Goal: Task Accomplishment & Management: Use online tool/utility

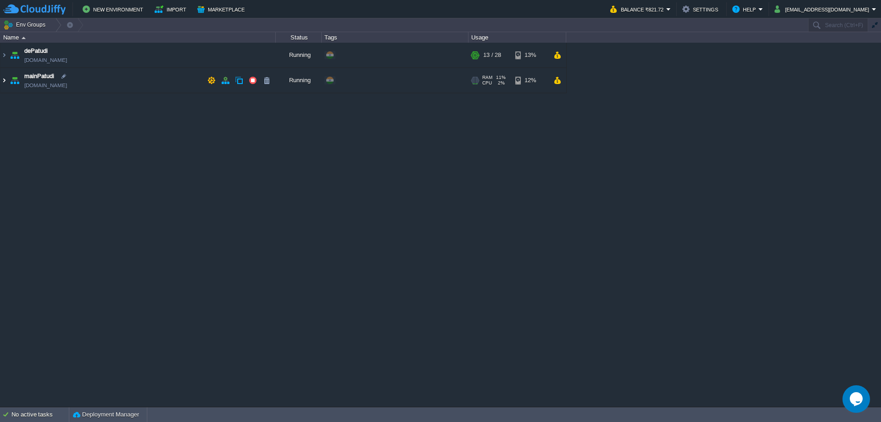
click at [6, 81] on img at bounding box center [3, 80] width 7 height 25
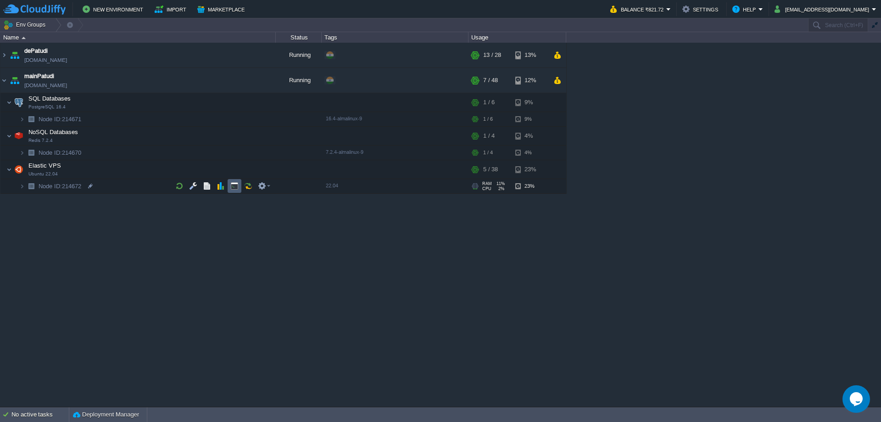
click at [239, 186] on td at bounding box center [235, 186] width 14 height 14
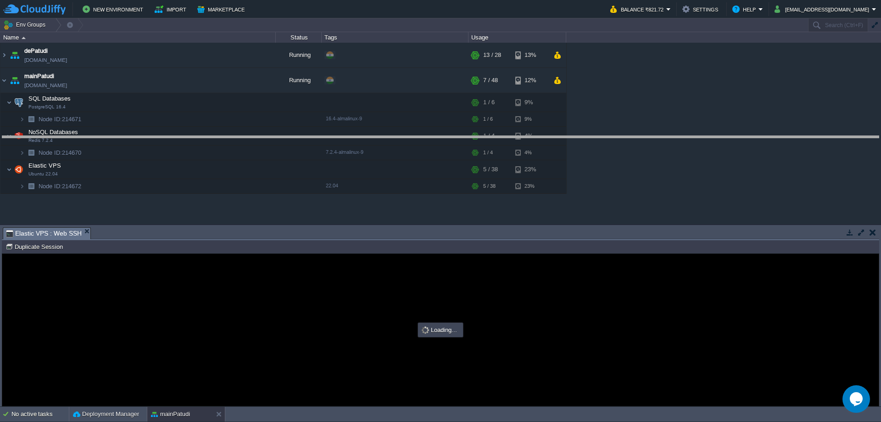
drag, startPoint x: 512, startPoint y: 236, endPoint x: 514, endPoint y: 152, distance: 84.0
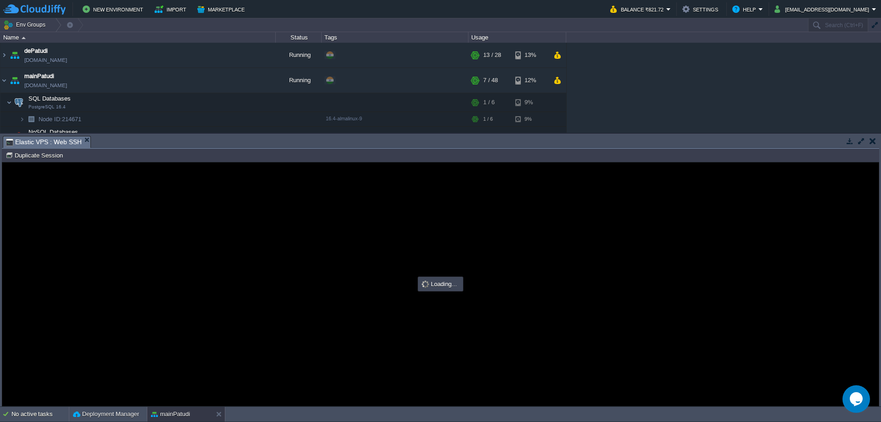
type input "#000000"
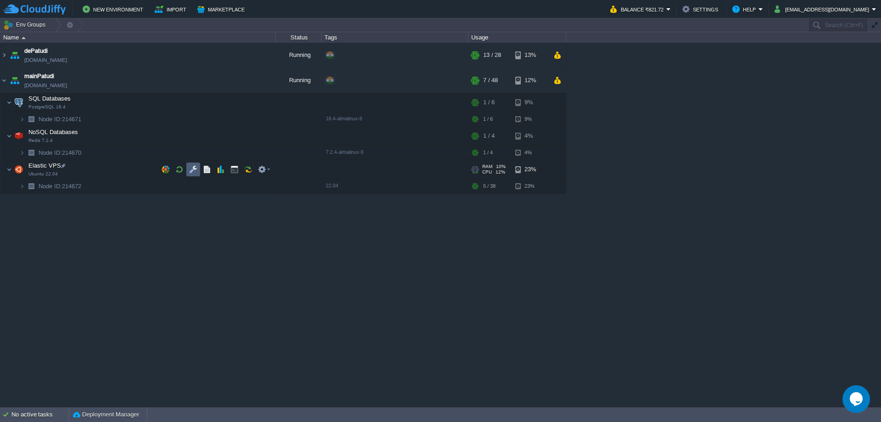
click at [194, 170] on button "button" at bounding box center [193, 169] width 8 height 8
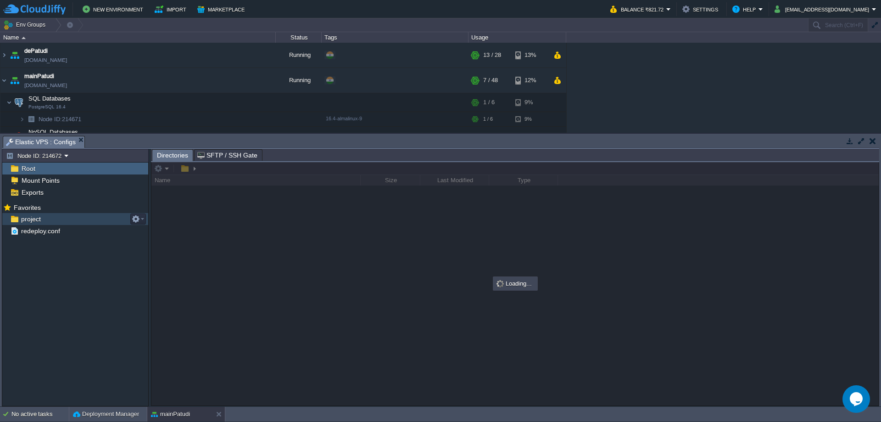
click at [46, 221] on div "project" at bounding box center [75, 219] width 146 height 12
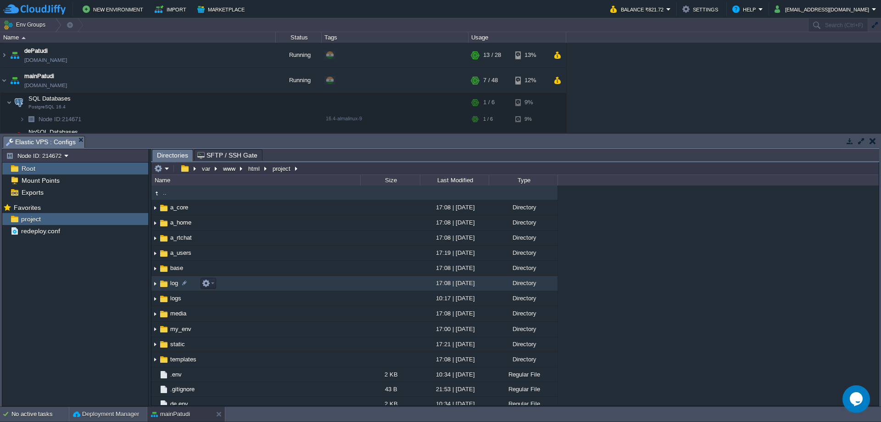
click at [262, 283] on td "log" at bounding box center [255, 283] width 209 height 15
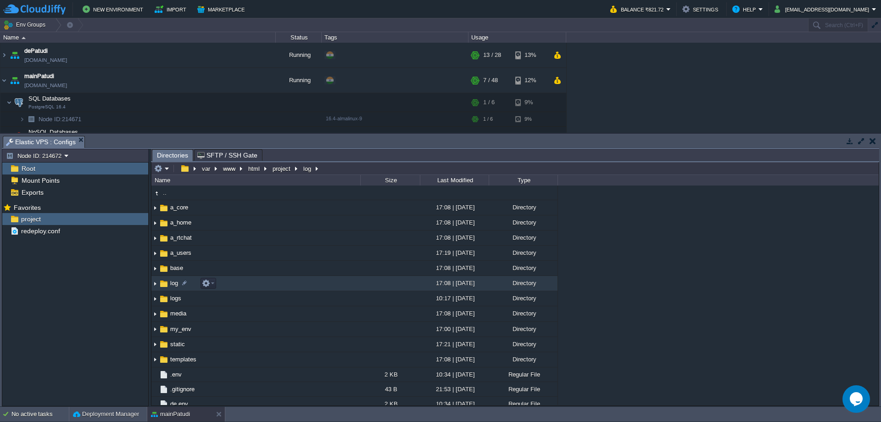
click at [262, 283] on td "log" at bounding box center [255, 283] width 209 height 15
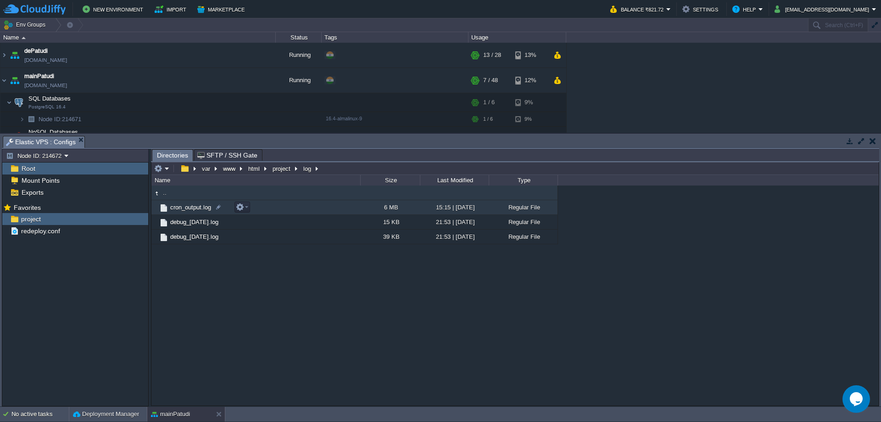
click at [289, 206] on td "cron_output.log" at bounding box center [255, 207] width 209 height 15
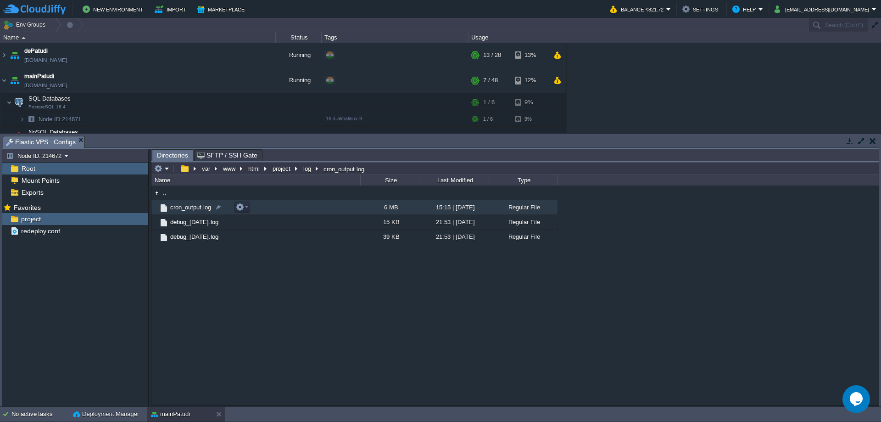
click at [289, 206] on td "cron_output.log" at bounding box center [255, 207] width 209 height 15
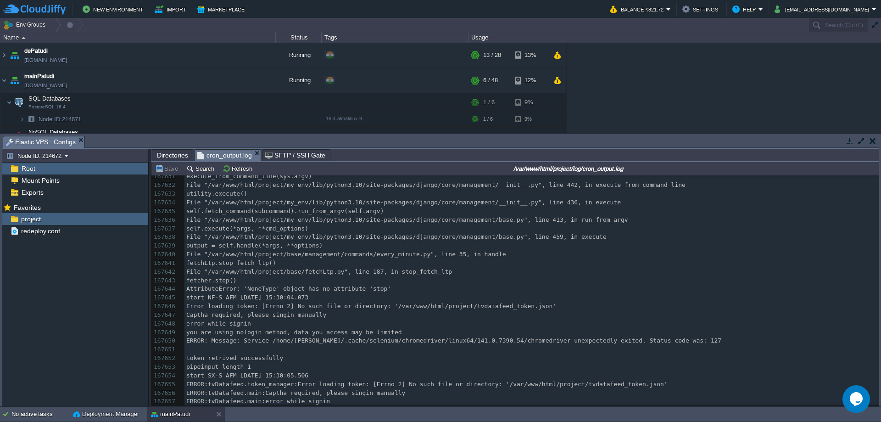
scroll to position [1449805, 0]
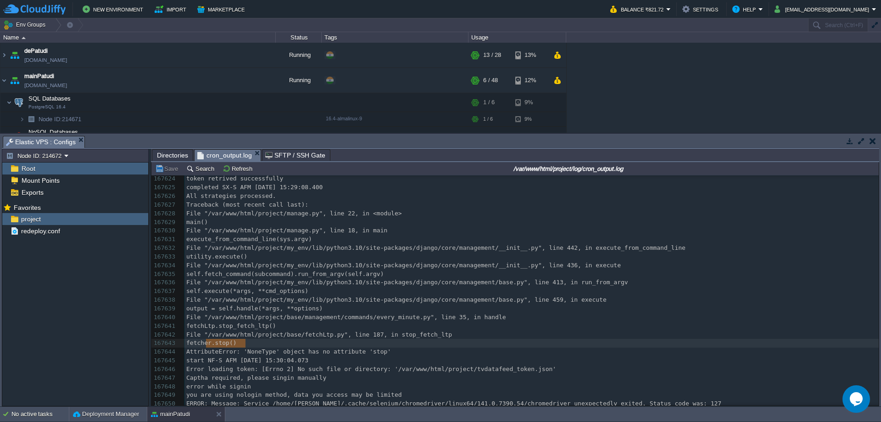
type textarea "fetcher.stop()"
drag, startPoint x: 278, startPoint y: 339, endPoint x: 203, endPoint y: 339, distance: 75.2
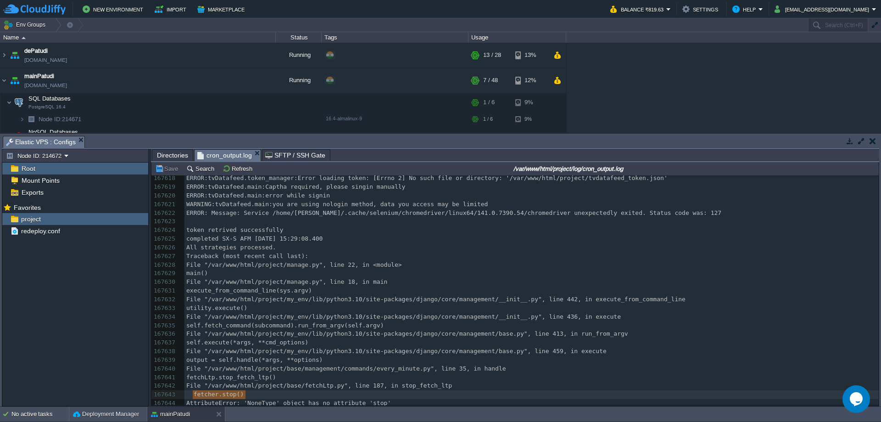
scroll to position [1449862, 0]
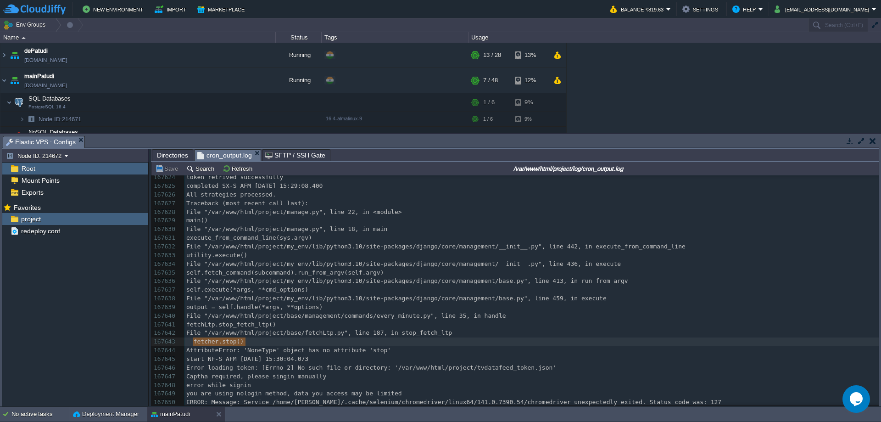
click at [412, 203] on pre "Traceback (most recent call last):" at bounding box center [531, 203] width 694 height 9
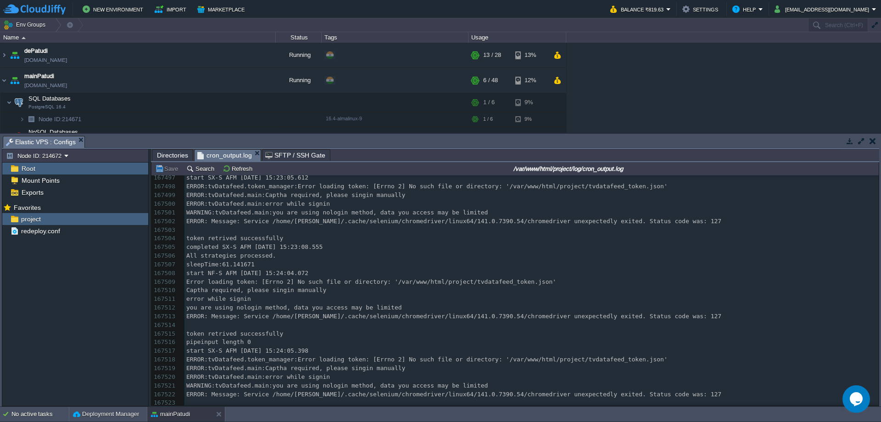
scroll to position [1448762, 0]
type textarea "No such file or directory: '/var/www/html/project/t"
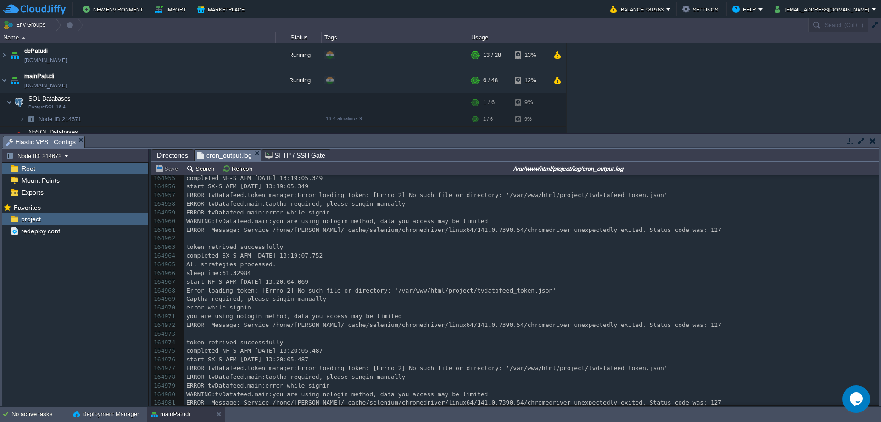
scroll to position [1427526, 0]
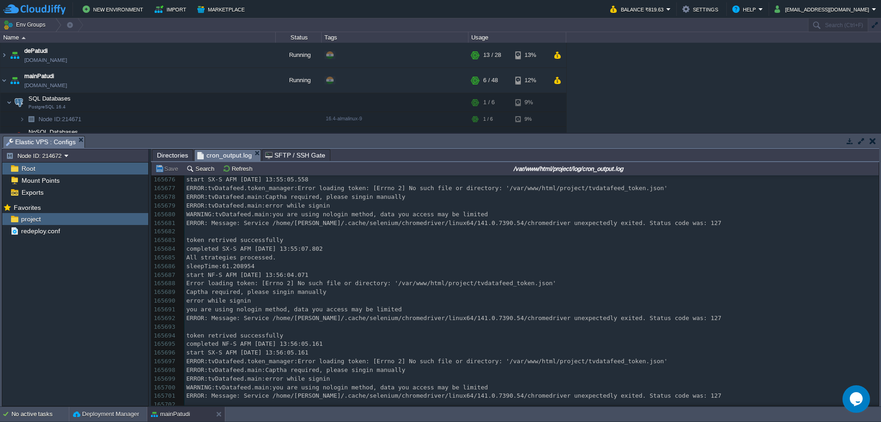
click at [847, 140] on button "button" at bounding box center [849, 141] width 8 height 8
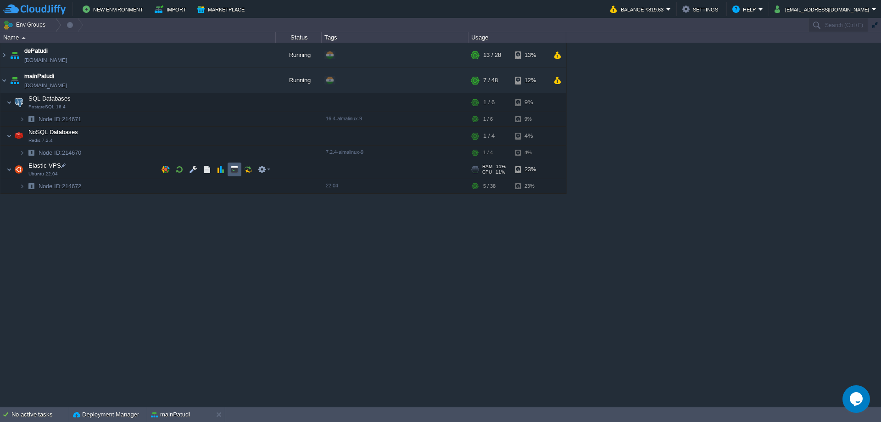
click at [235, 170] on button "button" at bounding box center [234, 169] width 8 height 8
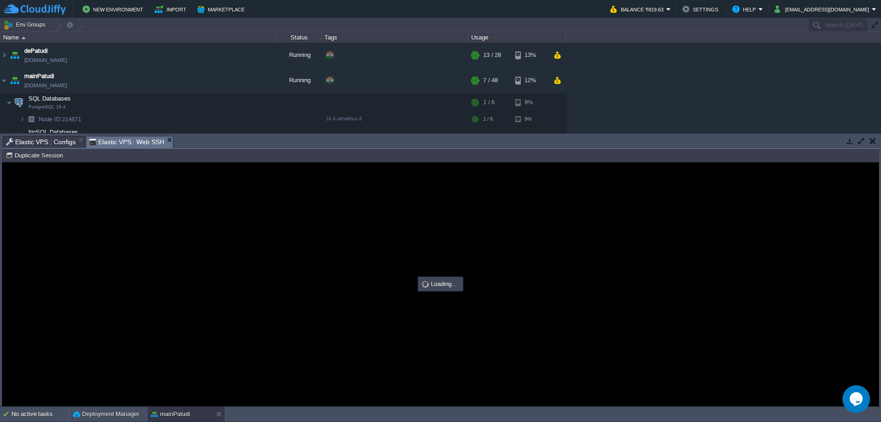
scroll to position [0, 0]
type input "#000000"
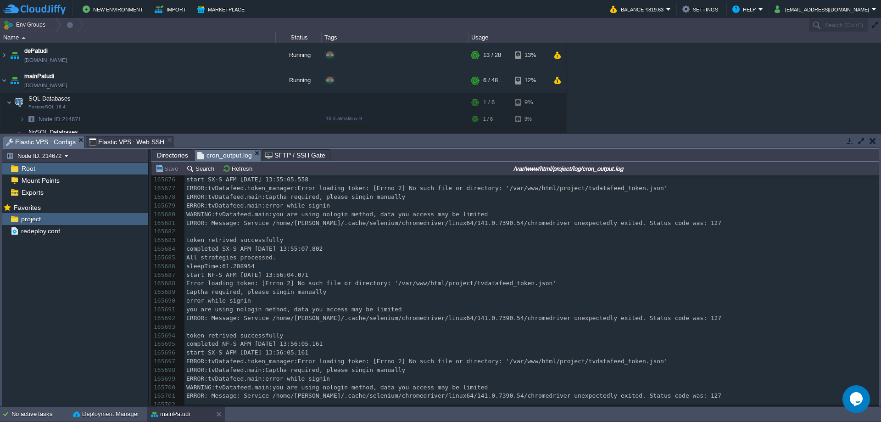
click at [49, 143] on span "Elastic VPS : Configs" at bounding box center [41, 141] width 70 height 11
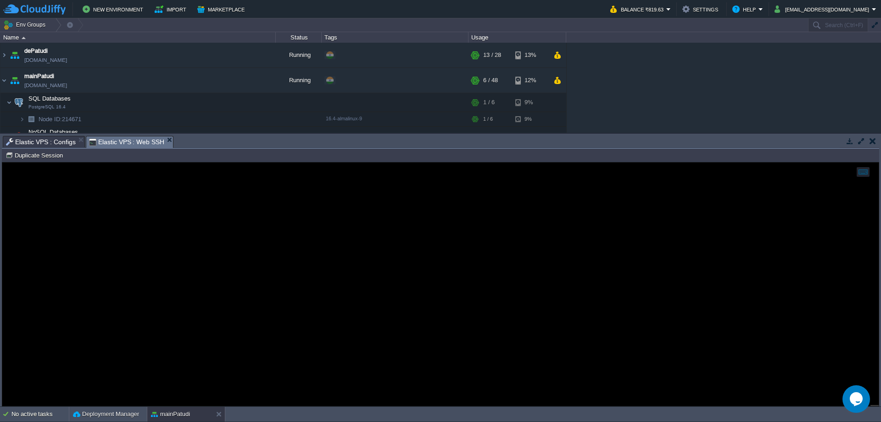
click at [128, 143] on span "Elastic VPS : Web SSH" at bounding box center [127, 141] width 76 height 11
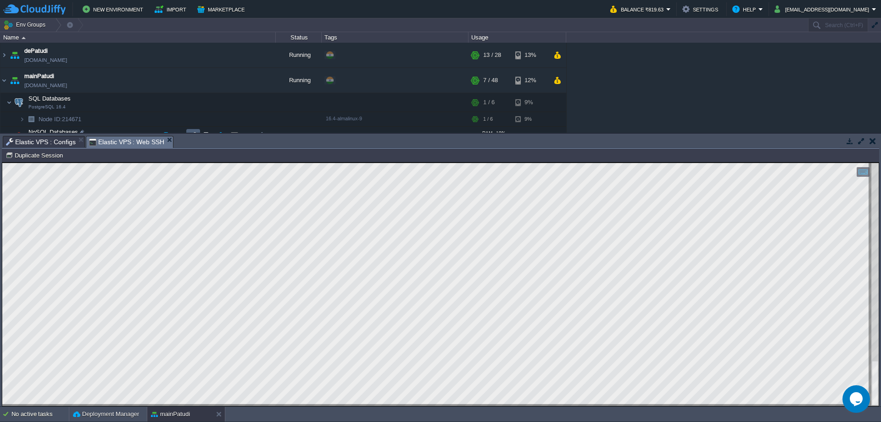
scroll to position [61, 0]
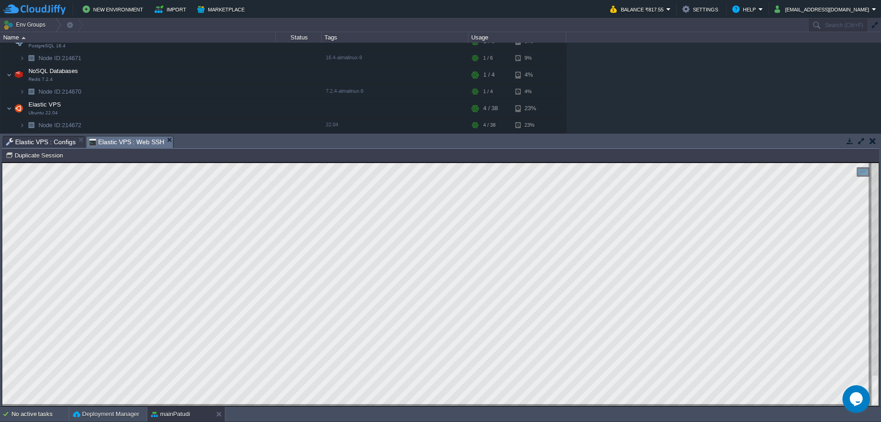
click at [874, 143] on button "button" at bounding box center [872, 141] width 6 height 8
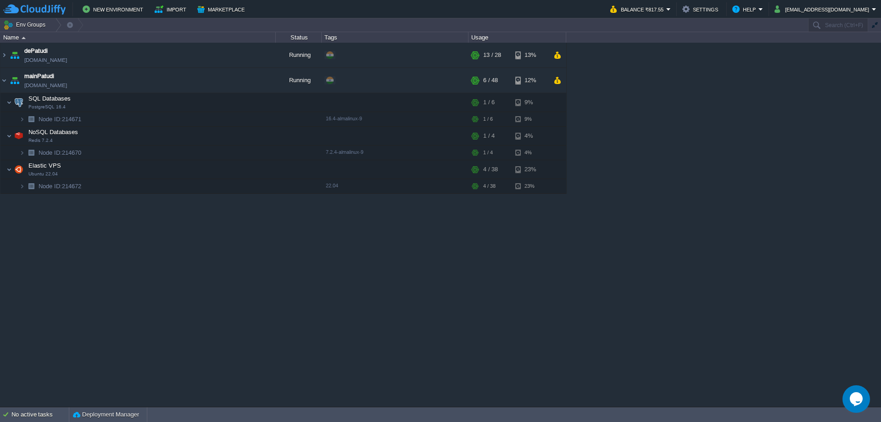
click at [807, 150] on div "dePatudi [DOMAIN_NAME] Running + Add to Env Group RAM 39% CPU 1% 13 / 28 13% ma…" at bounding box center [440, 224] width 881 height 363
click at [4, 80] on img at bounding box center [3, 80] width 7 height 25
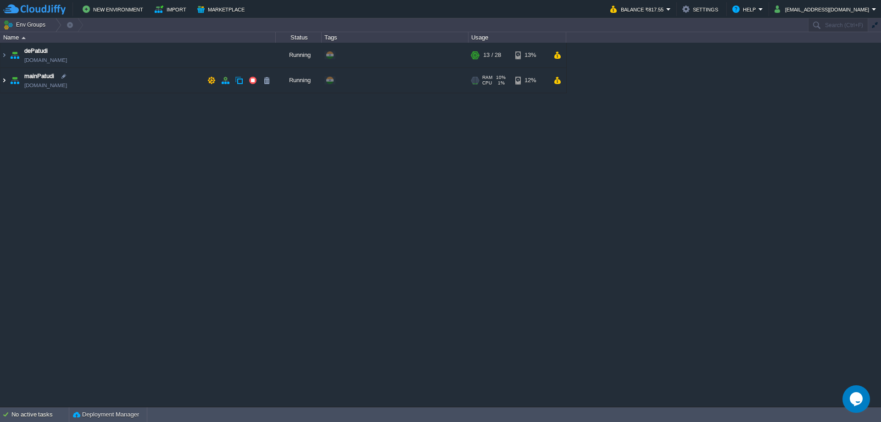
click at [4, 80] on img at bounding box center [3, 80] width 7 height 25
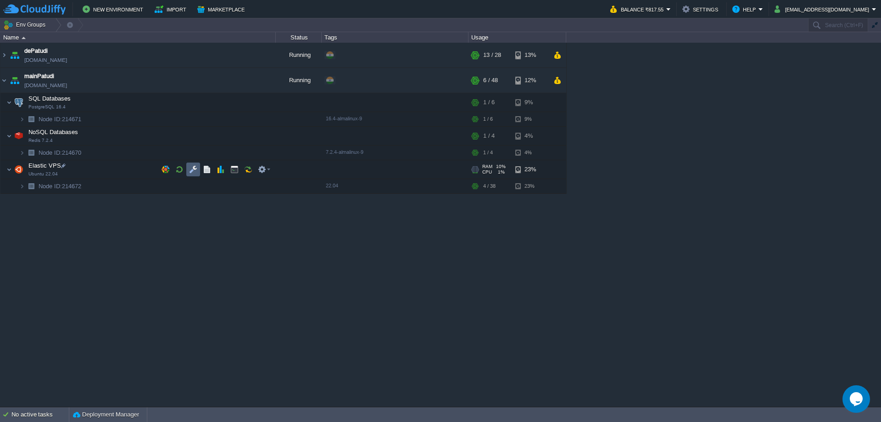
click at [195, 172] on button "button" at bounding box center [193, 169] width 8 height 8
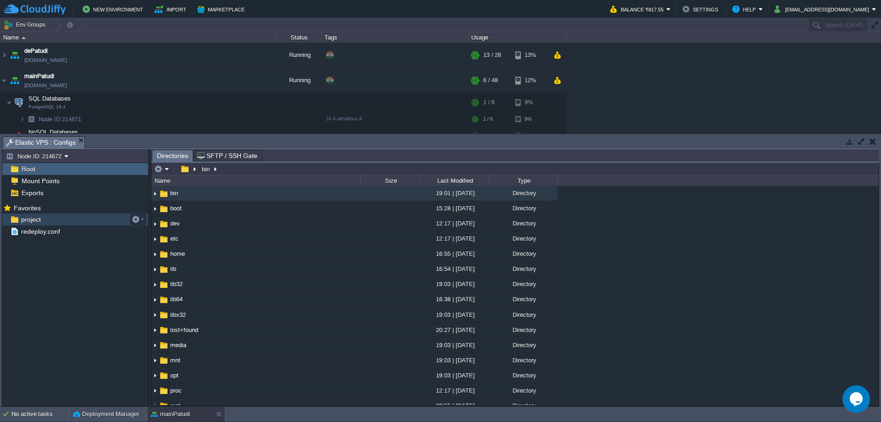
click at [78, 222] on div "project" at bounding box center [75, 219] width 146 height 12
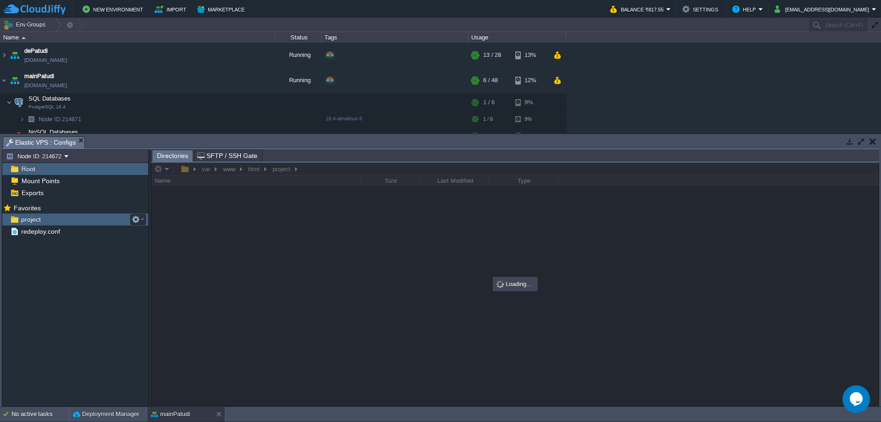
click at [78, 222] on div "project" at bounding box center [75, 219] width 146 height 12
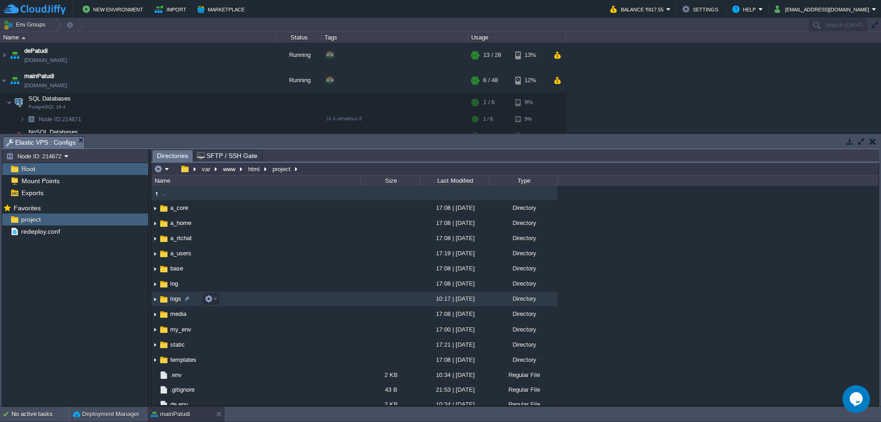
click at [272, 297] on td "logs" at bounding box center [255, 298] width 209 height 15
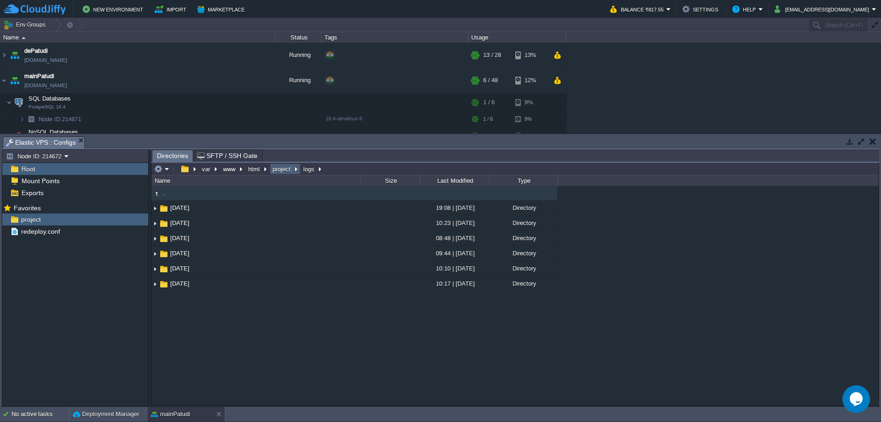
click at [282, 170] on button "project" at bounding box center [282, 169] width 22 height 8
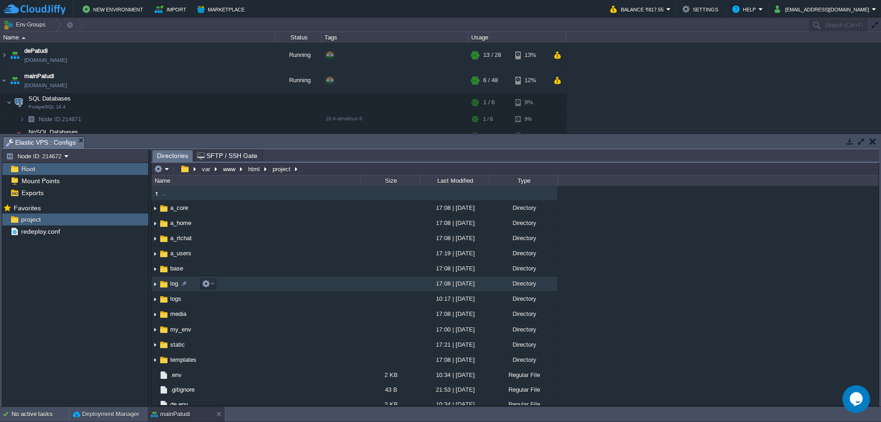
click at [229, 288] on td "log" at bounding box center [255, 283] width 209 height 15
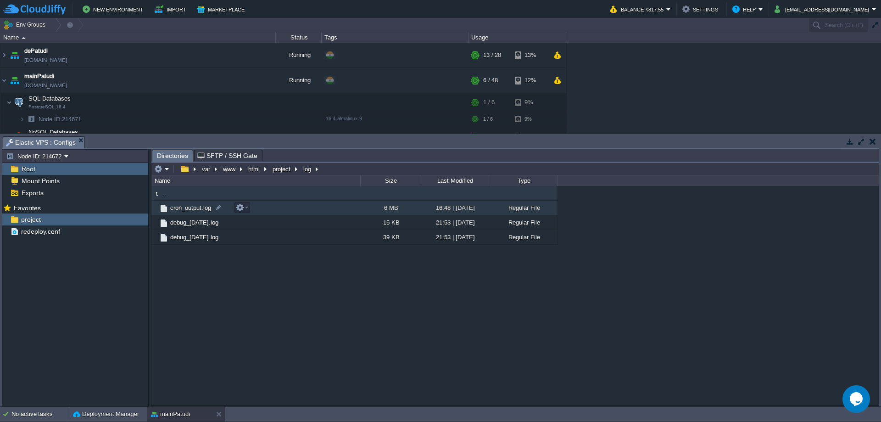
click at [285, 212] on td "cron_output.log" at bounding box center [255, 207] width 209 height 15
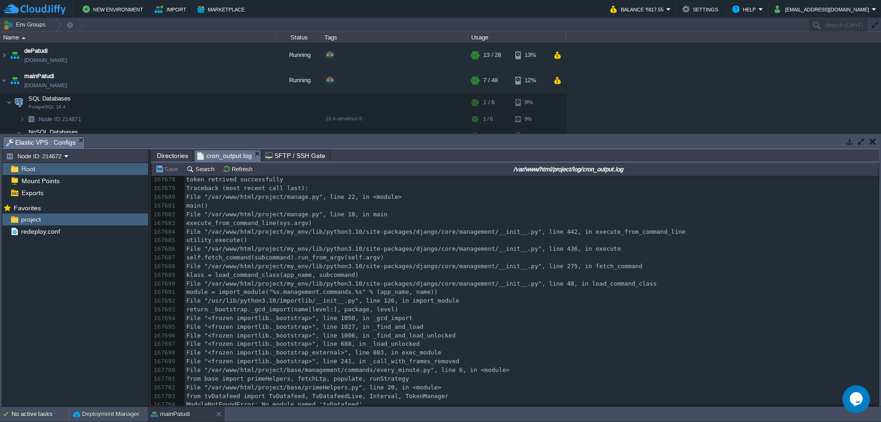
drag, startPoint x: 878, startPoint y: 183, endPoint x: 0, endPoint y: 6, distance: 894.7
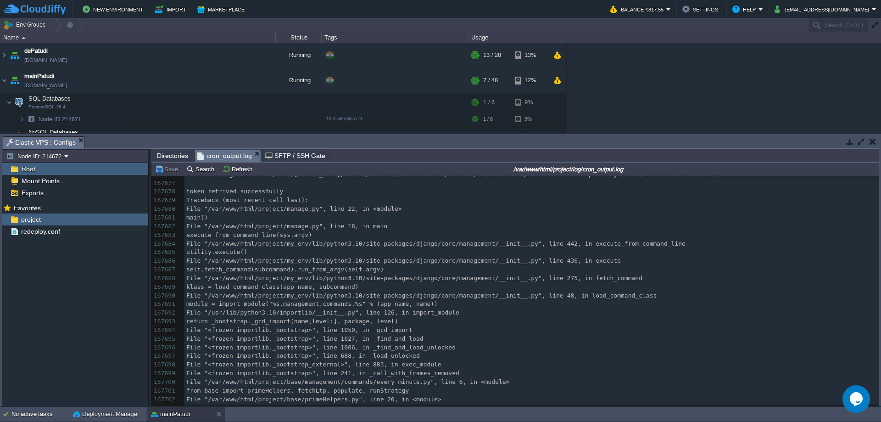
scroll to position [1450325, 0]
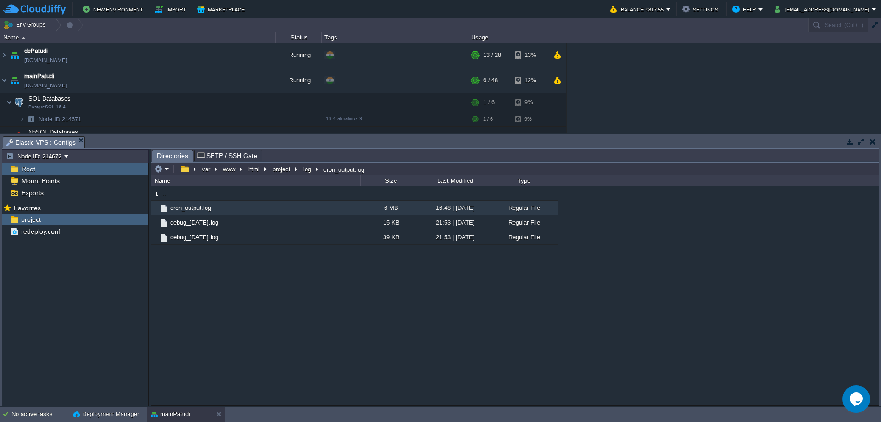
click at [343, 306] on div ".. cron_output.log 6 MB 16:48 | 07 Oct 2025 Regular File debug_2024-10-15.log 1…" at bounding box center [514, 295] width 727 height 219
click at [872, 140] on button "button" at bounding box center [872, 141] width 6 height 8
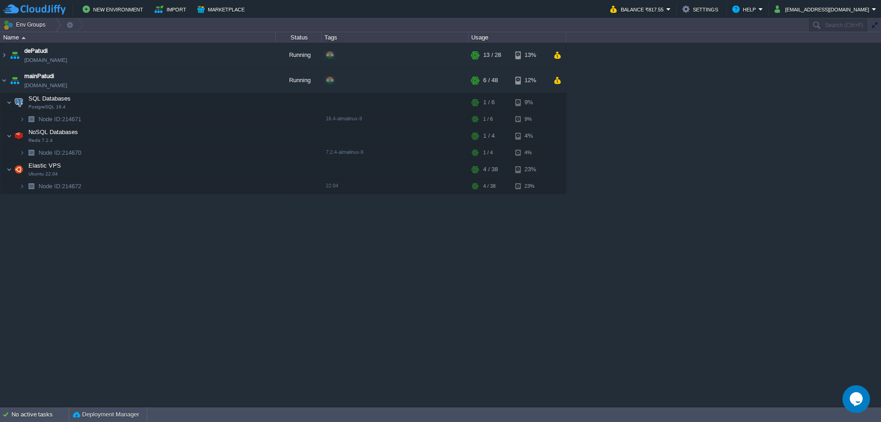
click at [784, 131] on div "dePatudi futurelabs101.cloudjiffy.net Running + Add to Env Group RAM 39% CPU 1%…" at bounding box center [440, 224] width 881 height 363
click at [8, 82] on img at bounding box center [14, 80] width 13 height 25
